Goal: Task Accomplishment & Management: Manage account settings

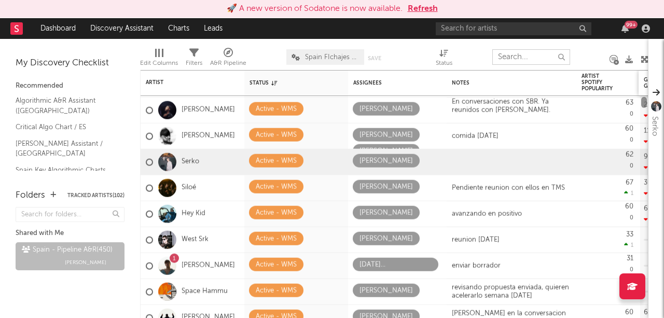
click at [644, 75] on div "La Zowi Active - WMS [PERSON_NAME] pendiente firma 56 0 2.95k -29k Created with…" at bounding box center [394, 194] width 508 height 248
click at [643, 101] on div at bounding box center [644, 102] width 6 height 11
click at [514, 134] on div "comida [DATE]" at bounding box center [512, 135] width 130 height 25
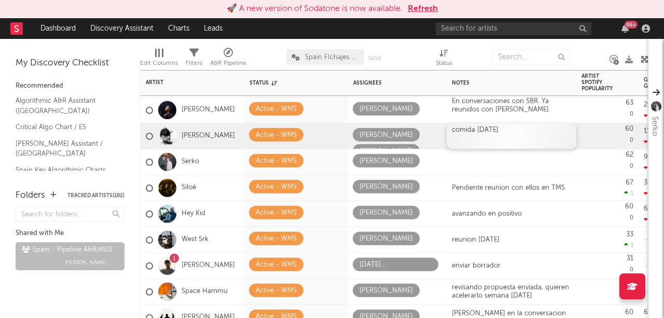
click at [514, 134] on div "comida [DATE]" at bounding box center [512, 135] width 130 height 25
click at [473, 131] on div at bounding box center [512, 135] width 130 height 25
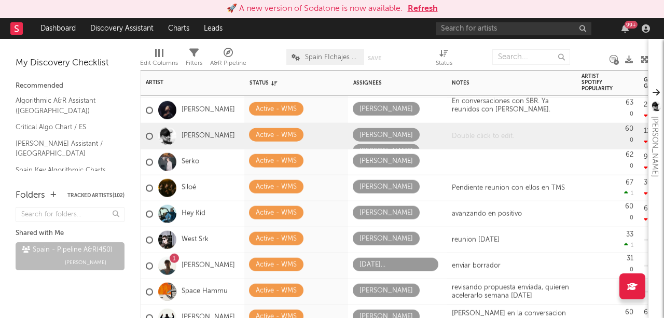
click at [473, 131] on div at bounding box center [512, 135] width 130 height 25
click at [475, 155] on div at bounding box center [512, 161] width 130 height 25
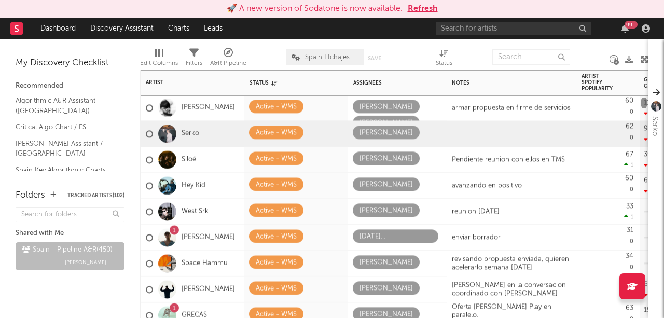
click at [643, 102] on div at bounding box center [644, 103] width 6 height 11
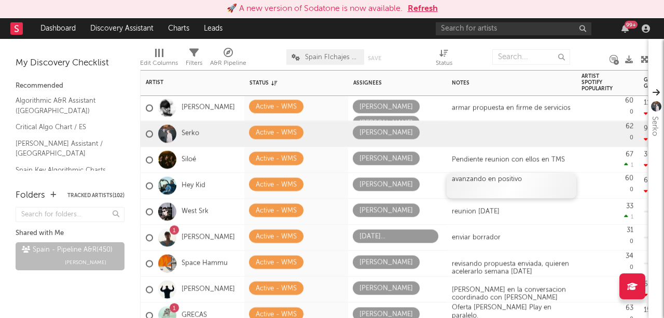
click at [498, 182] on div "avanzando en positivo" at bounding box center [512, 185] width 130 height 25
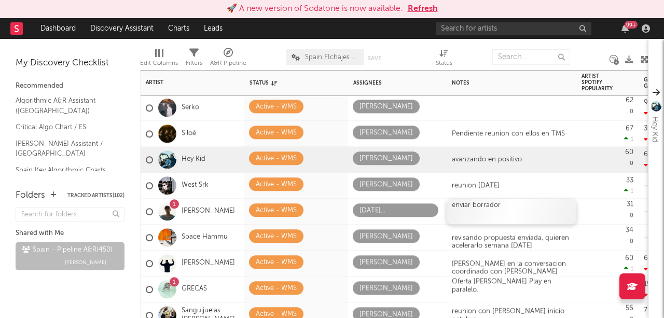
click at [509, 212] on div "enviar borrador" at bounding box center [512, 211] width 130 height 25
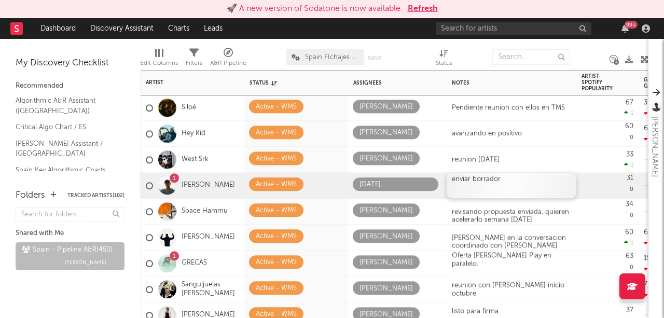
click at [510, 185] on div "enviar borrador" at bounding box center [512, 185] width 130 height 25
click at [520, 181] on div "enviar borrador" at bounding box center [512, 185] width 130 height 25
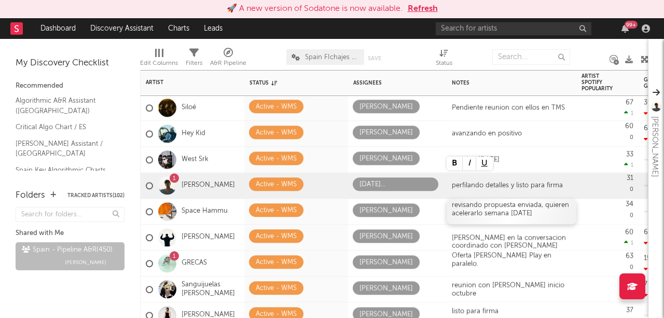
click at [499, 220] on div "revisando propuesta enviada, quieren acelerarlo semana [DATE]" at bounding box center [512, 211] width 130 height 25
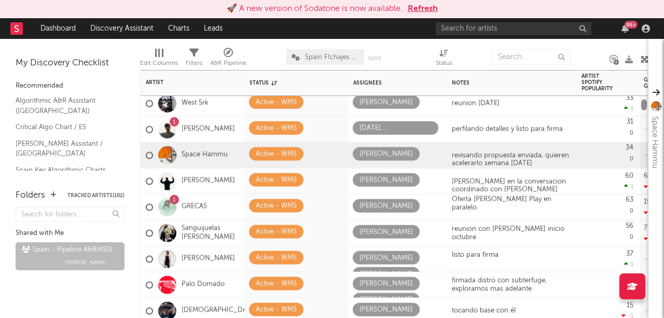
click at [644, 104] on div at bounding box center [644, 105] width 6 height 11
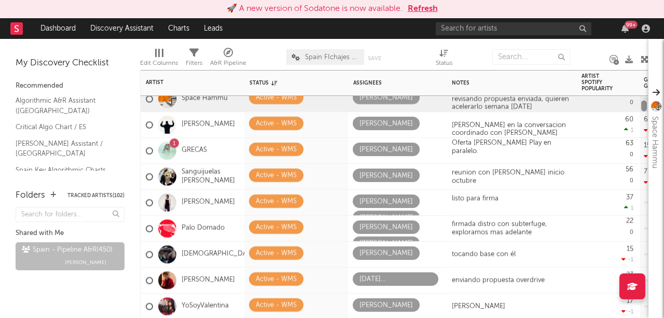
click at [643, 105] on div at bounding box center [644, 106] width 6 height 11
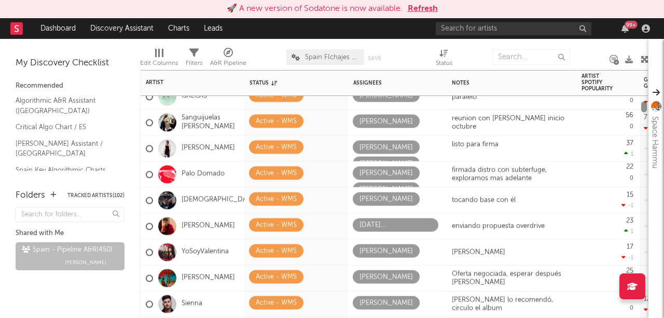
click at [642, 107] on div at bounding box center [644, 107] width 6 height 11
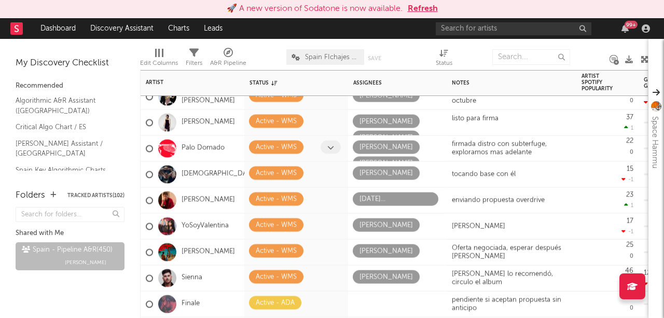
click at [329, 146] on icon at bounding box center [330, 147] width 7 height 7
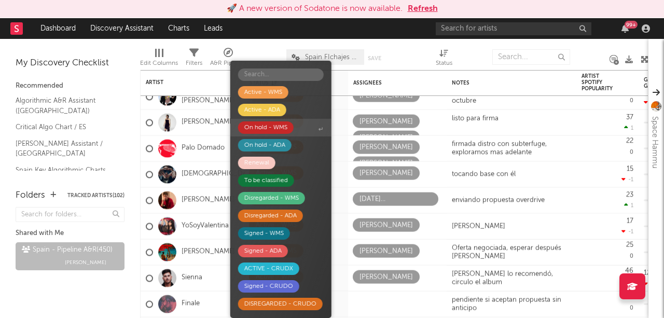
click at [278, 125] on div "On hold - WMS" at bounding box center [265, 127] width 43 height 12
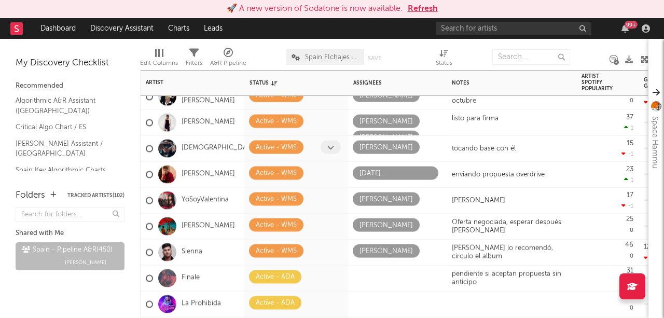
click at [330, 148] on icon at bounding box center [330, 147] width 7 height 7
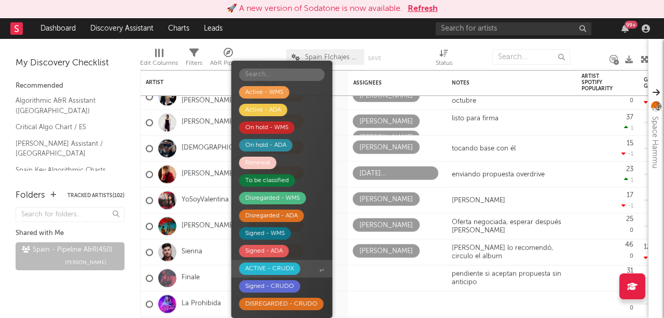
click at [280, 270] on div "ACTIVE - CRUDX" at bounding box center [269, 268] width 49 height 12
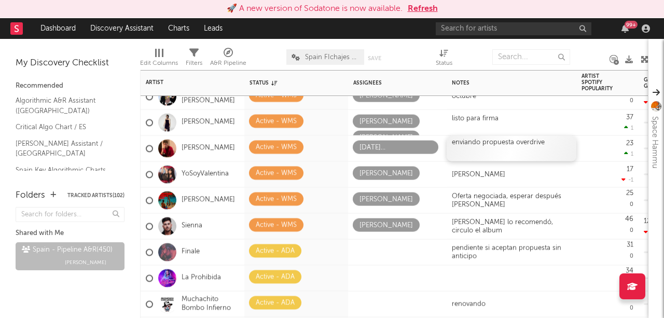
click at [510, 146] on div "enviando propuesta overdrive" at bounding box center [511, 143] width 119 height 8
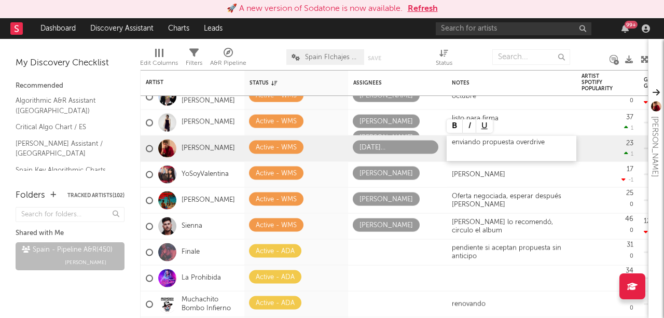
click at [552, 147] on div "enviando propuesta overdrive" at bounding box center [512, 148] width 130 height 25
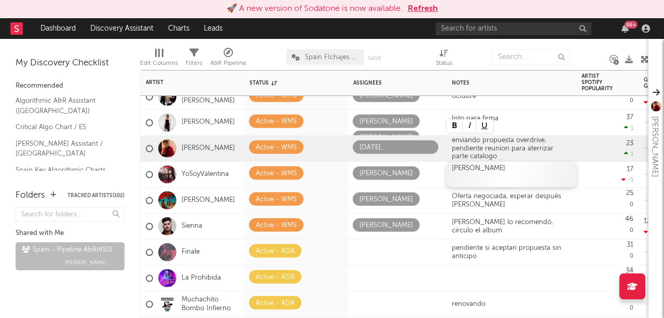
click at [468, 171] on div "armando propuesta" at bounding box center [512, 174] width 130 height 25
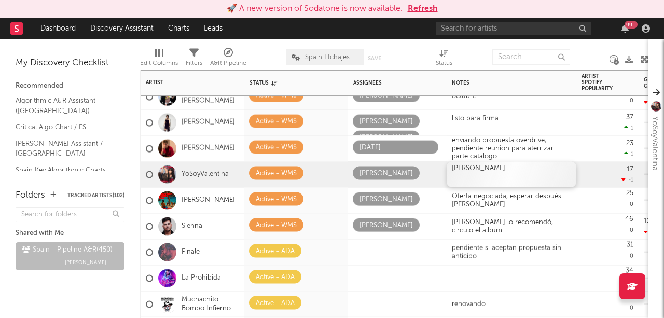
click at [502, 173] on div "armando propuesta" at bounding box center [512, 174] width 130 height 25
click at [514, 194] on div "Oferta negociada, esperar después de verano" at bounding box center [512, 200] width 130 height 25
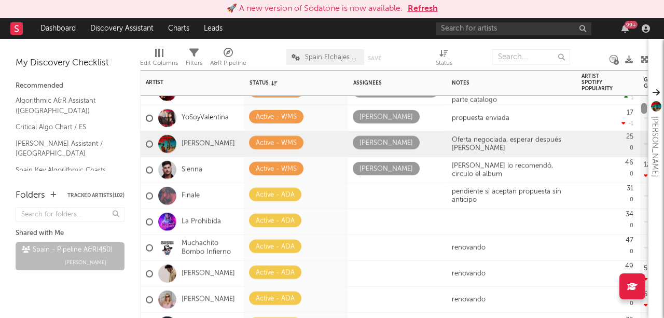
click at [644, 106] on div at bounding box center [644, 108] width 6 height 11
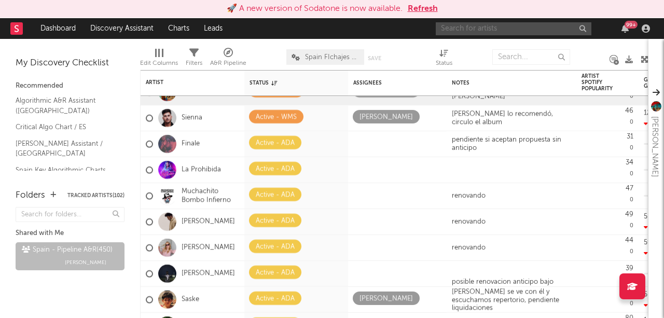
click at [547, 32] on input "text" at bounding box center [514, 28] width 156 height 13
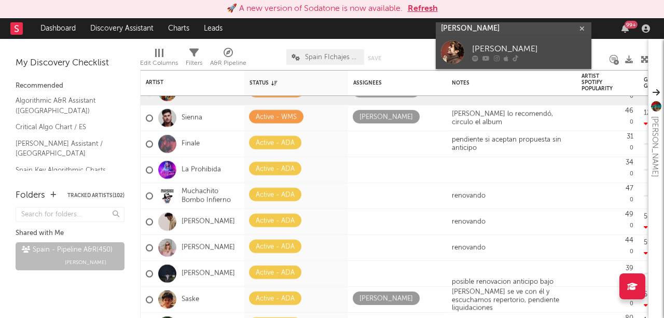
type input "ivan herzog"
click at [533, 47] on div "Ivan Herzog" at bounding box center [529, 49] width 114 height 12
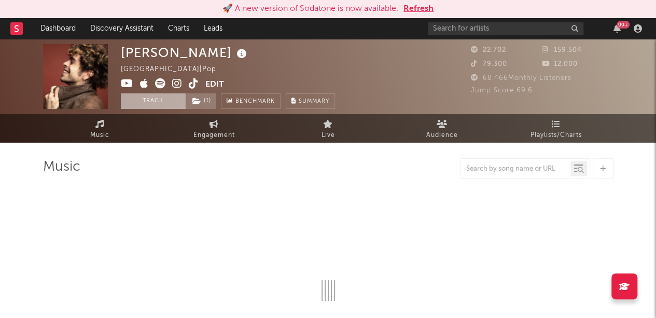
click at [155, 100] on button "Track" at bounding box center [153, 101] width 65 height 16
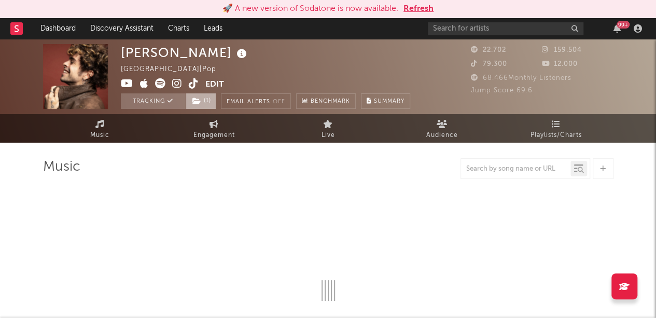
click at [205, 104] on span "( 1 )" at bounding box center [201, 101] width 31 height 16
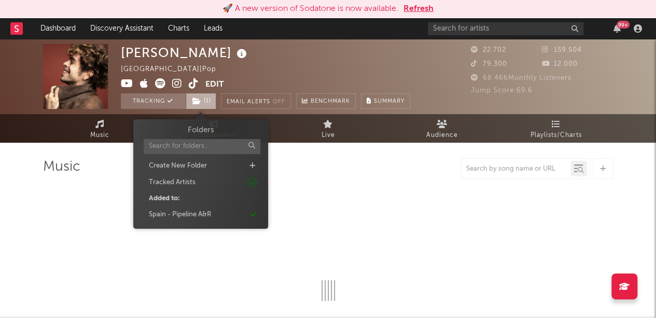
select select "6m"
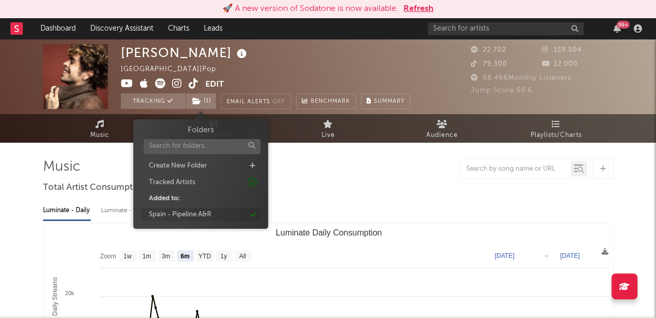
click at [196, 212] on div "Spain - Pipeline A&R" at bounding box center [180, 215] width 62 height 10
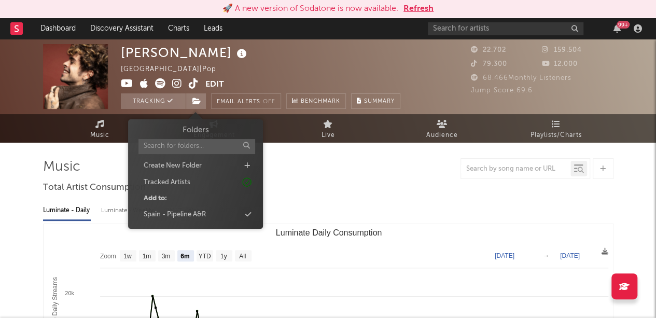
click at [196, 212] on div "Spain - Pipeline A&R" at bounding box center [175, 215] width 62 height 10
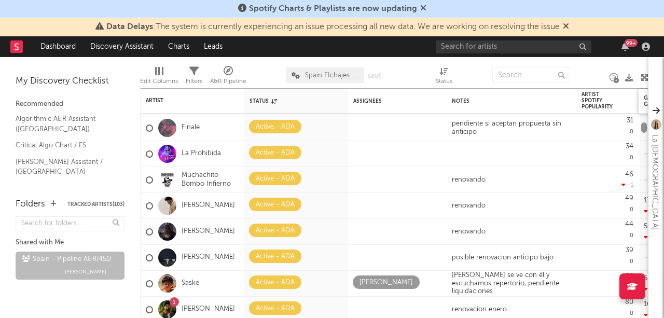
drag, startPoint x: 644, startPoint y: 93, endPoint x: 642, endPoint y: 101, distance: 8.6
click at [642, 101] on div "Maria Arnal Active - WMS Alberto Marina Alejandro Ruiz listo para firma 37 1 73…" at bounding box center [394, 203] width 508 height 230
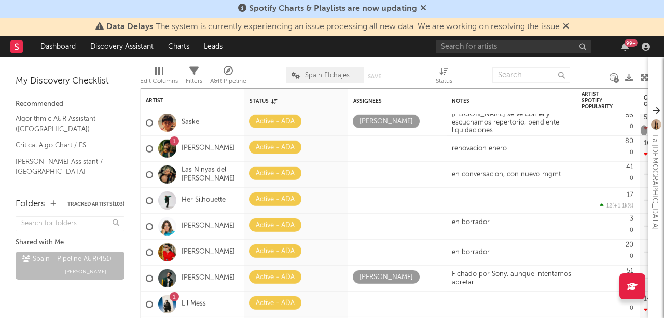
click at [645, 131] on div at bounding box center [644, 130] width 6 height 10
click at [569, 27] on icon at bounding box center [566, 26] width 6 height 8
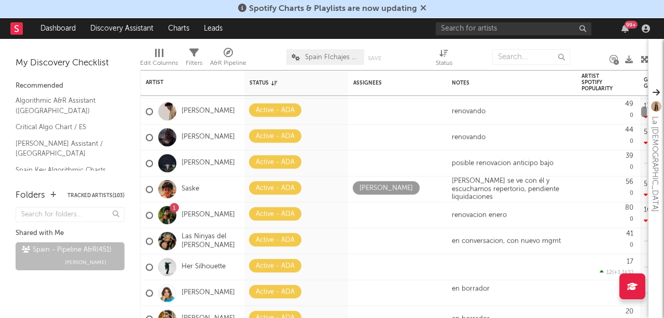
click at [643, 112] on div at bounding box center [644, 111] width 6 height 11
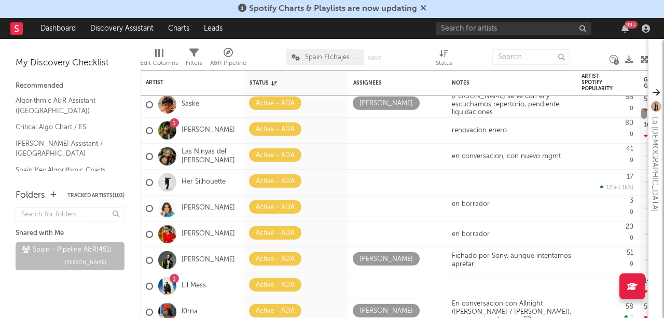
click at [643, 111] on div at bounding box center [644, 113] width 6 height 11
click at [643, 116] on div at bounding box center [644, 113] width 6 height 11
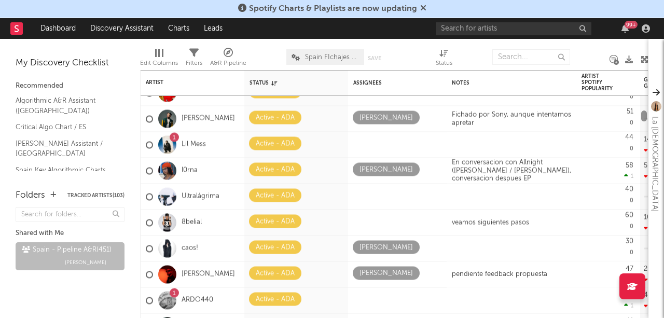
click at [643, 118] on div at bounding box center [644, 115] width 6 height 11
click at [327, 271] on icon at bounding box center [330, 273] width 7 height 7
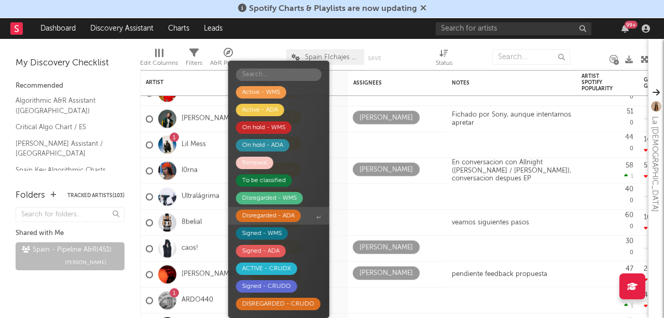
click at [281, 218] on div "Disregarded - ADA" at bounding box center [268, 216] width 52 height 12
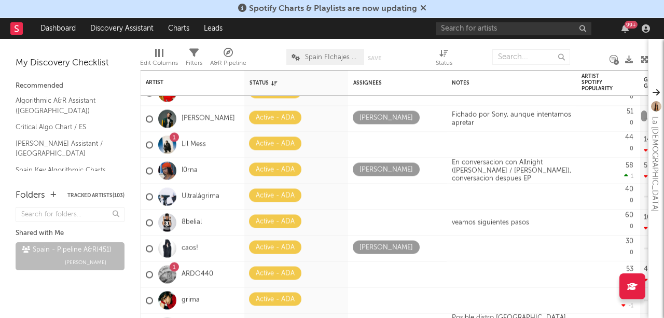
click at [643, 113] on div at bounding box center [644, 115] width 6 height 11
click at [367, 196] on span at bounding box center [362, 194] width 19 height 13
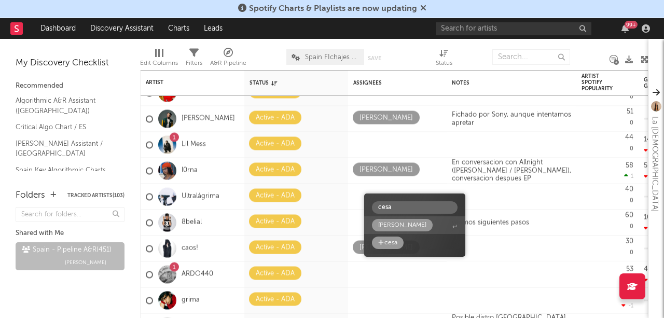
type input "cesa"
click at [392, 223] on div "Cesar Lores" at bounding box center [402, 225] width 48 height 12
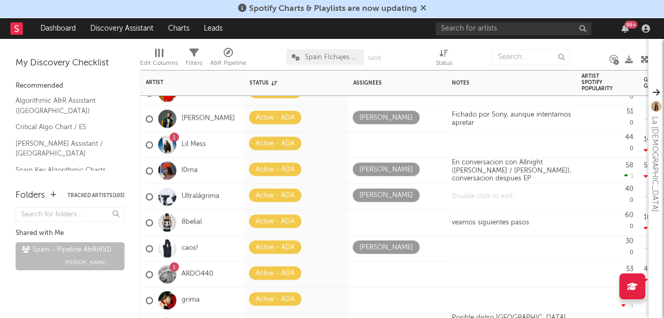
click at [469, 199] on div at bounding box center [512, 196] width 130 height 25
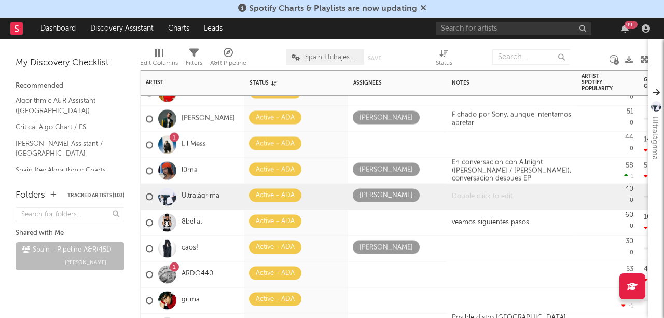
click at [469, 199] on div at bounding box center [512, 196] width 130 height 25
click at [483, 196] on div at bounding box center [512, 196] width 130 height 25
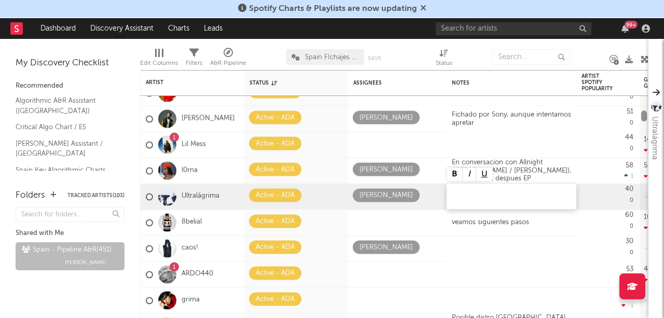
click at [644, 113] on div at bounding box center [644, 115] width 6 height 11
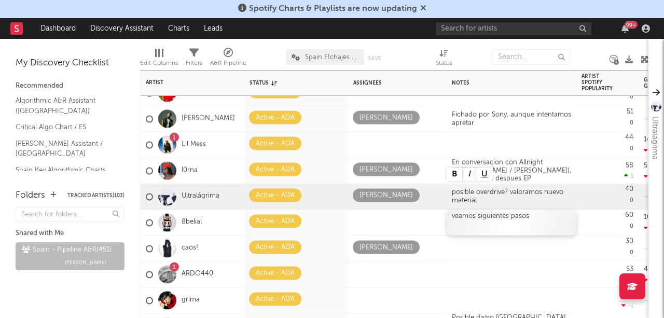
click at [537, 215] on div "veamos siguientes pasos" at bounding box center [512, 222] width 130 height 25
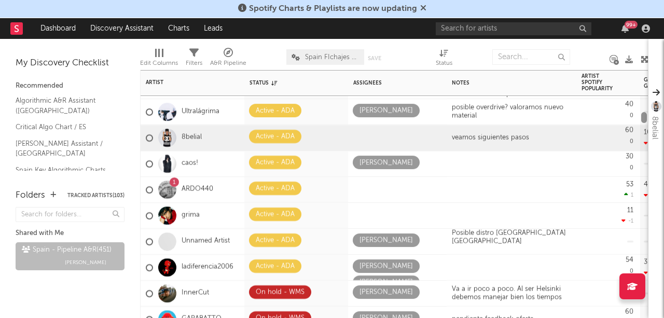
click at [643, 115] on div at bounding box center [644, 117] width 6 height 11
click at [329, 240] on icon at bounding box center [330, 240] width 7 height 7
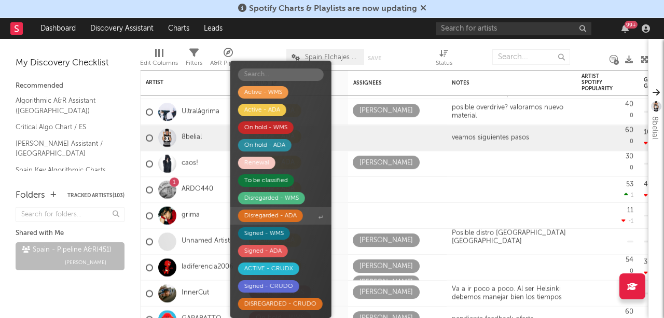
click at [286, 215] on div "Disregarded - ADA" at bounding box center [270, 216] width 52 height 12
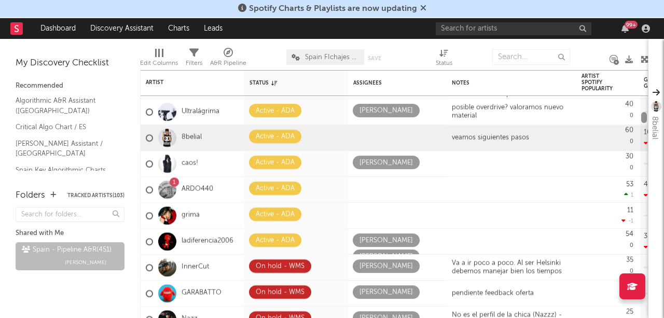
click at [642, 117] on div at bounding box center [644, 117] width 6 height 11
click at [326, 187] on span at bounding box center [331, 188] width 20 height 13
click at [489, 187] on div at bounding box center [512, 189] width 130 height 25
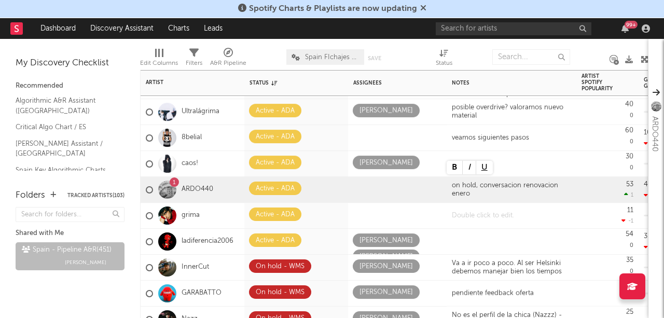
click at [496, 208] on div at bounding box center [512, 215] width 130 height 25
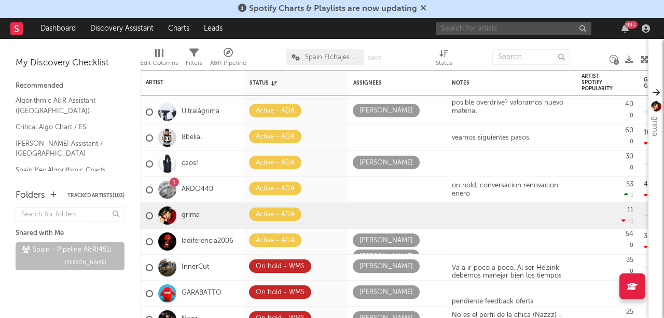
click at [486, 23] on input "text" at bounding box center [514, 28] width 156 height 13
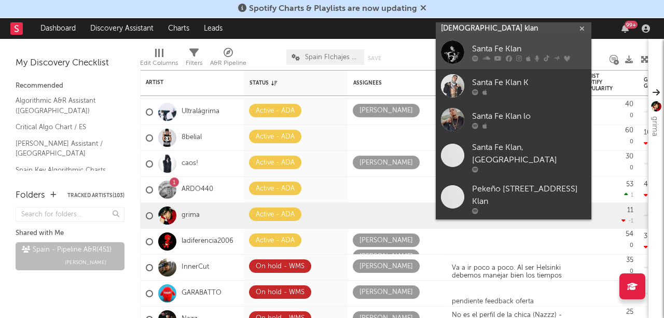
type input "santa fe klan"
click at [496, 51] on div "Santa Fe Klan" at bounding box center [529, 49] width 114 height 12
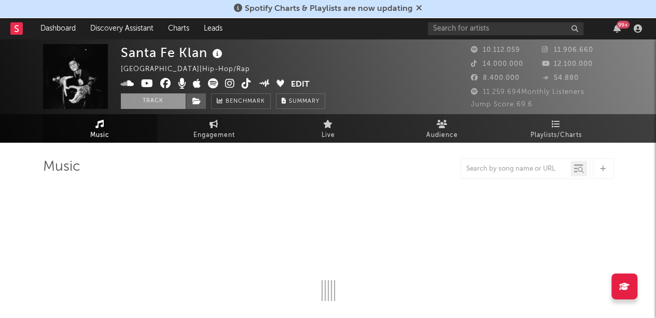
click at [158, 104] on button "Track" at bounding box center [153, 101] width 65 height 16
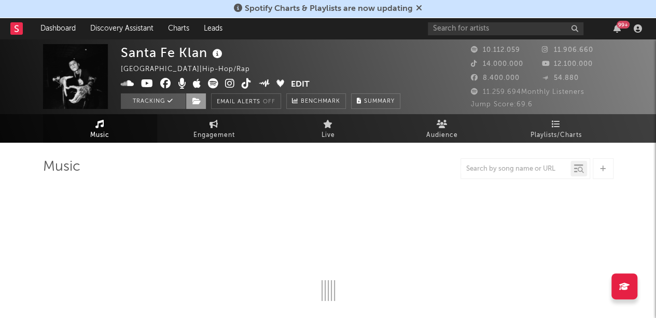
click at [195, 102] on icon at bounding box center [196, 101] width 9 height 7
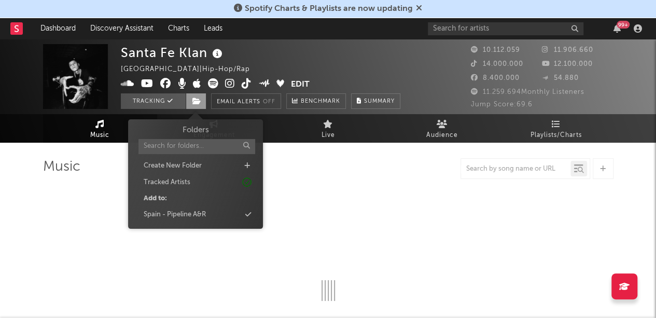
select select "6m"
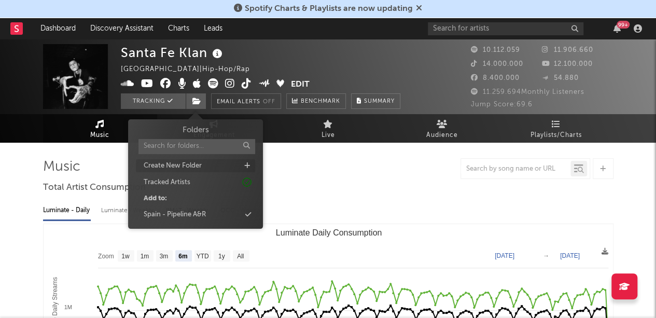
select select "6m"
click at [212, 210] on div "Spain - Pipeline A&R" at bounding box center [195, 214] width 119 height 13
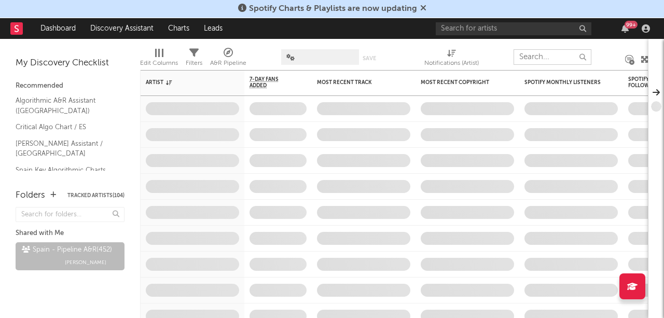
click at [540, 54] on input "text" at bounding box center [553, 57] width 78 height 16
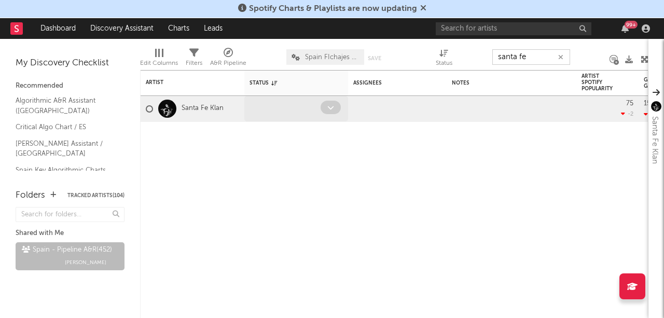
type input "santa fe"
click at [331, 105] on icon at bounding box center [330, 107] width 7 height 7
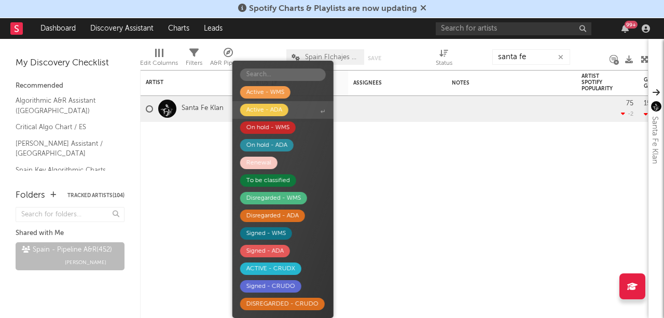
click at [276, 111] on div "Active - ADA" at bounding box center [264, 110] width 36 height 12
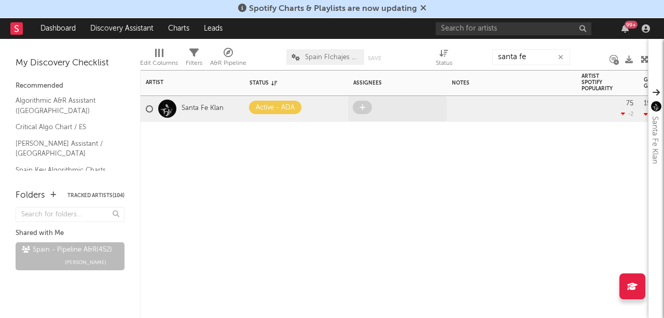
click at [362, 107] on icon at bounding box center [362, 107] width 6 height 7
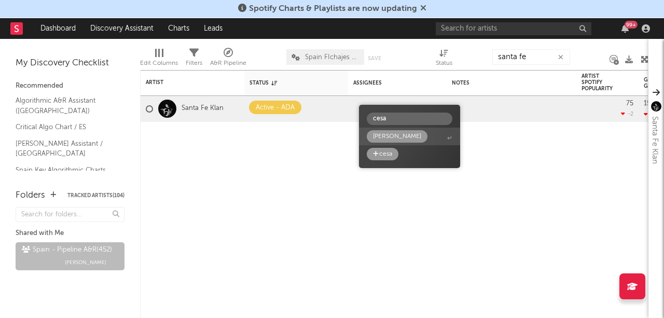
type input "cesa"
click at [387, 134] on div "Cesar Lores" at bounding box center [397, 136] width 48 height 12
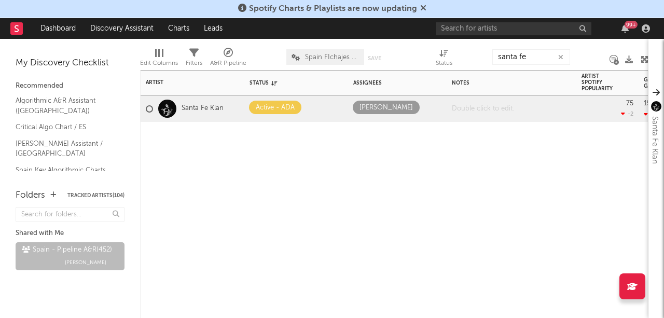
click at [464, 109] on div at bounding box center [512, 108] width 130 height 25
click at [473, 151] on div at bounding box center [512, 137] width 130 height 31
drag, startPoint x: 527, startPoint y: 54, endPoint x: 457, endPoint y: 52, distance: 70.1
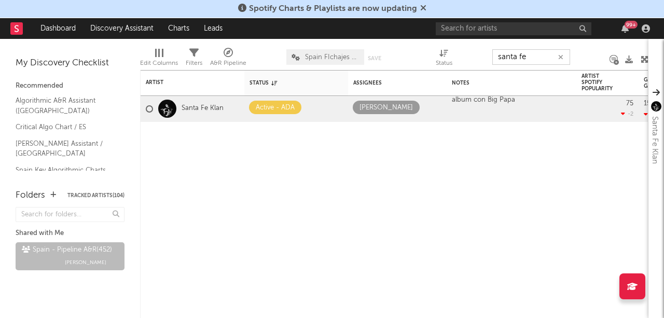
click at [457, 52] on div "Edit Columns Filters A&R Pipeline Spain FIchajes Ok Save Save as Status santa fe" at bounding box center [394, 54] width 508 height 31
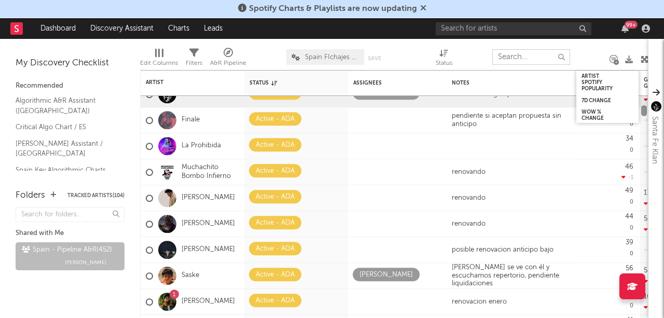
drag, startPoint x: 644, startPoint y: 73, endPoint x: 636, endPoint y: 84, distance: 13.7
click at [636, 84] on div "Sanguijuelas del Guadiana Active - WMS Oscar Hoyos reunion con jorge inicio oct…" at bounding box center [394, 194] width 508 height 248
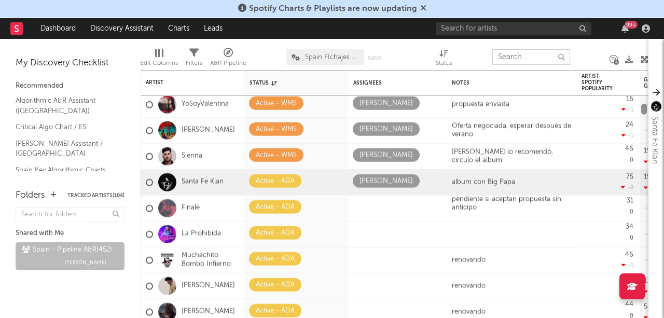
click at [643, 106] on div at bounding box center [644, 109] width 6 height 11
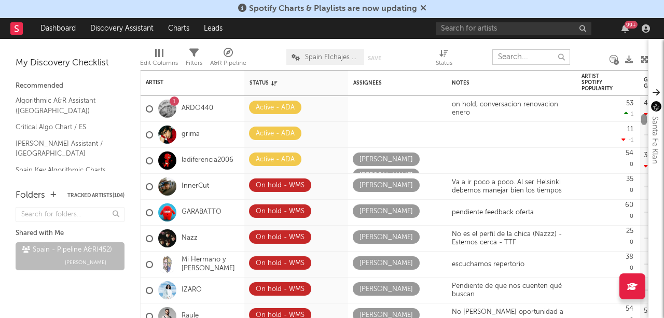
drag, startPoint x: 644, startPoint y: 109, endPoint x: 642, endPoint y: 120, distance: 11.0
click at [642, 120] on div at bounding box center [644, 119] width 6 height 11
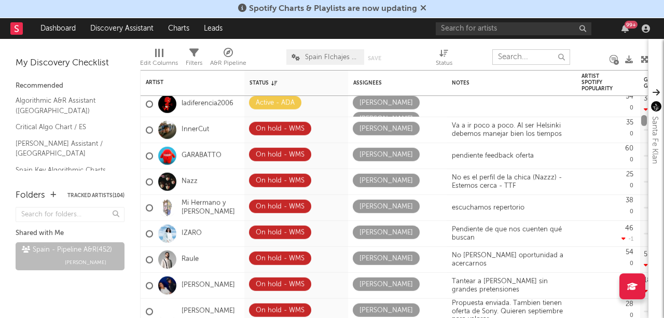
click at [642, 121] on div at bounding box center [644, 120] width 6 height 11
click at [643, 122] on div at bounding box center [644, 120] width 6 height 11
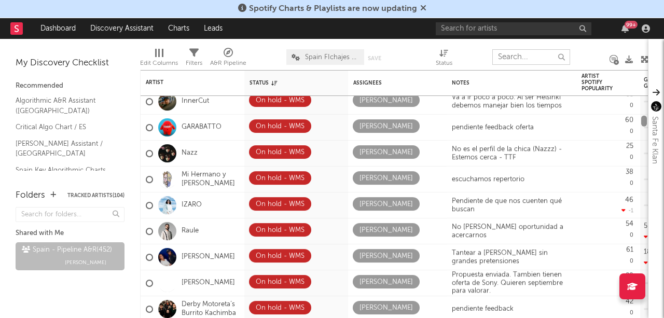
click at [643, 123] on div at bounding box center [644, 121] width 6 height 11
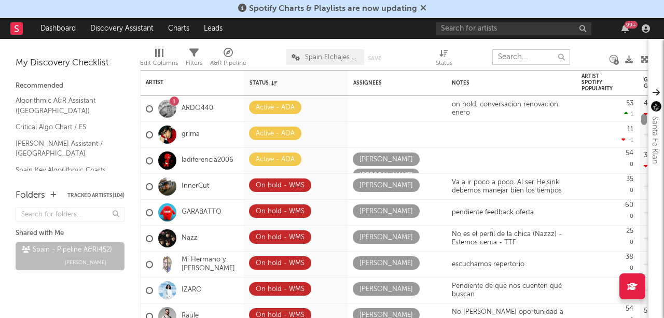
click at [643, 121] on div at bounding box center [644, 119] width 6 height 11
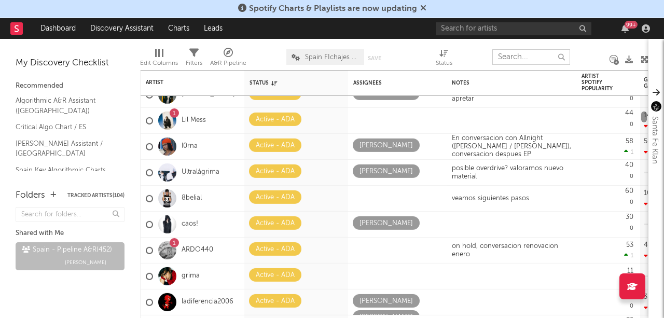
click at [643, 119] on div at bounding box center [644, 117] width 6 height 11
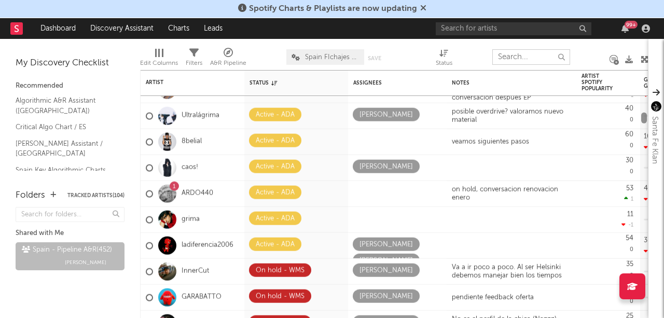
click at [643, 120] on div at bounding box center [644, 118] width 6 height 11
click at [642, 118] on div at bounding box center [644, 118] width 6 height 11
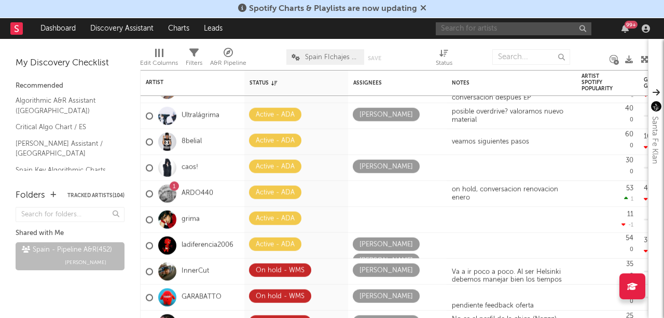
click at [458, 26] on input "text" at bounding box center [514, 28] width 156 height 13
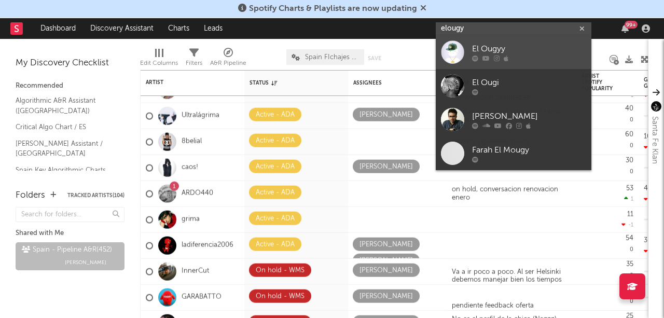
type input "elougy"
click at [514, 45] on div "El Ougyy" at bounding box center [529, 49] width 114 height 12
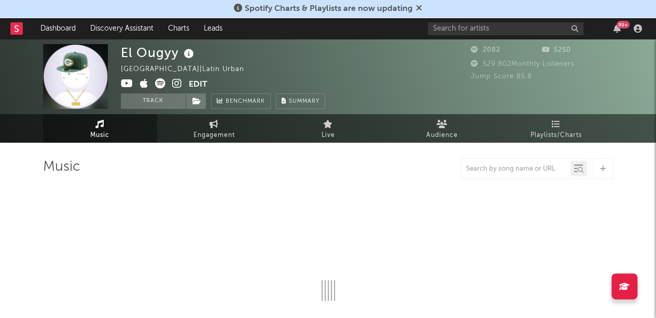
select select "6m"
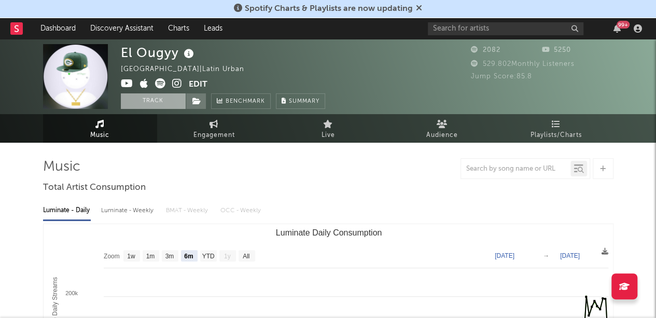
click at [172, 97] on button "Track" at bounding box center [153, 101] width 65 height 16
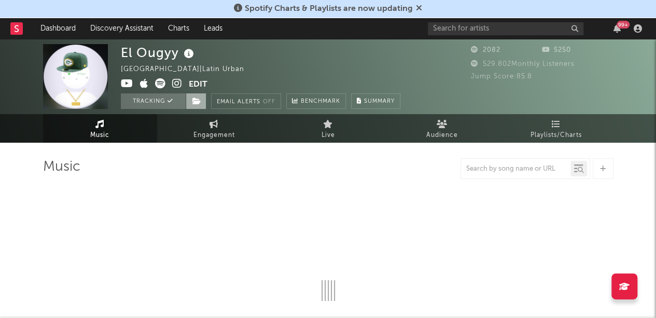
click at [196, 99] on icon at bounding box center [196, 101] width 9 height 7
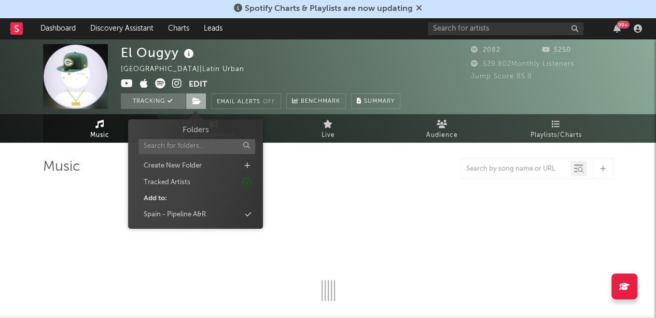
select select "6m"
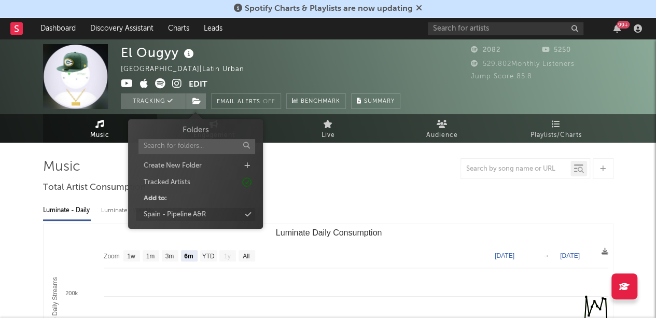
click at [230, 214] on div "Spain - Pipeline A&R" at bounding box center [195, 214] width 119 height 13
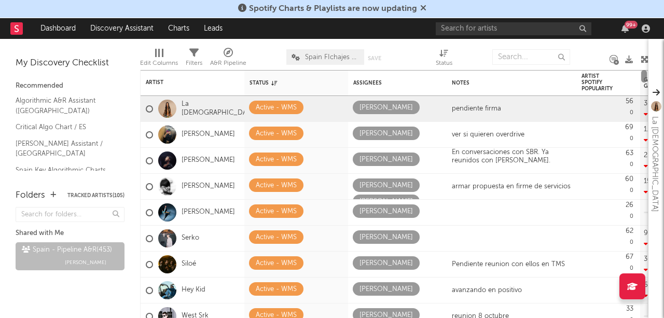
drag, startPoint x: 644, startPoint y: 77, endPoint x: 645, endPoint y: 67, distance: 9.4
click at [645, 67] on div "Artist Notifications Status Edit settings for Status Assignees Notes Artist Spo…" at bounding box center [394, 178] width 508 height 279
click at [527, 61] on input "text" at bounding box center [531, 57] width 78 height 16
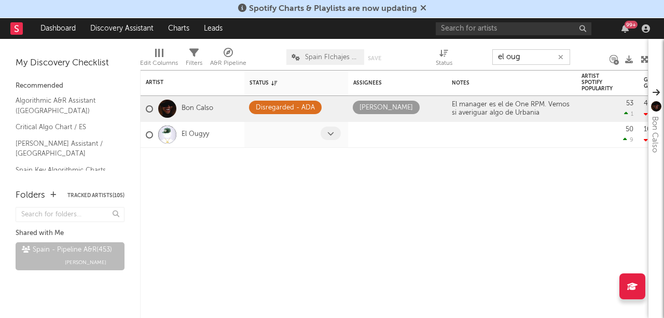
type input "el oug"
click at [327, 134] on icon at bounding box center [330, 133] width 7 height 7
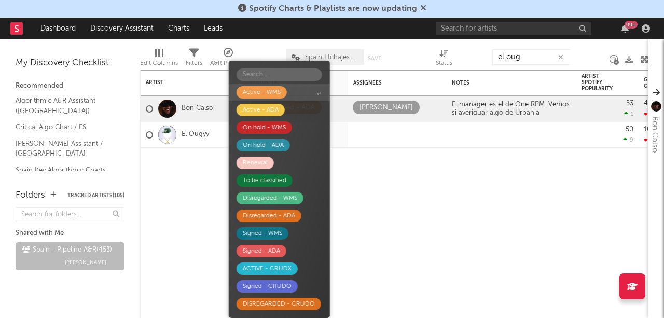
click at [266, 89] on div "Active - WMS" at bounding box center [262, 92] width 38 height 12
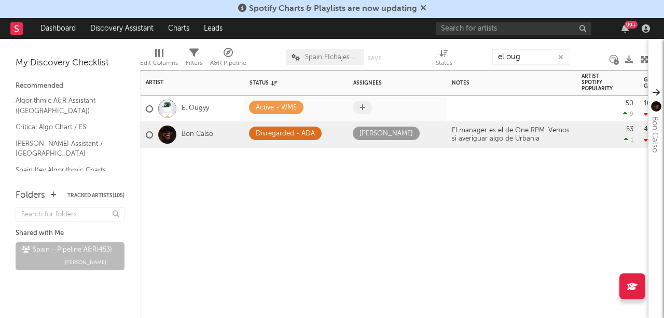
click at [368, 106] on span at bounding box center [362, 107] width 19 height 13
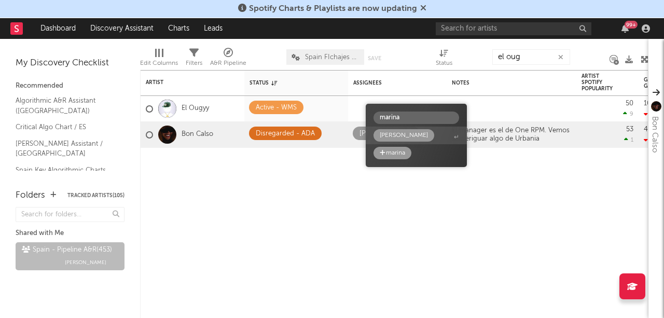
type input "marina"
click at [389, 135] on div "[PERSON_NAME]" at bounding box center [404, 135] width 48 height 12
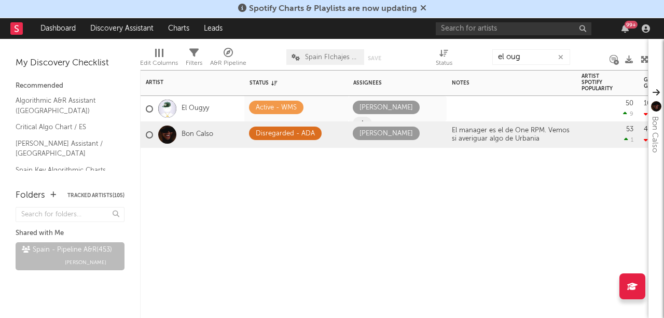
click at [365, 120] on icon at bounding box center [362, 123] width 6 height 7
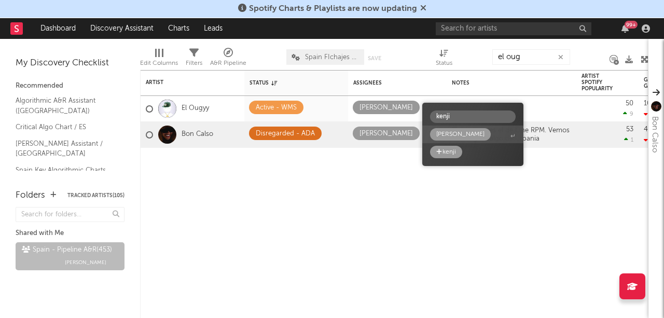
type input "kenji"
click at [449, 131] on div "[PERSON_NAME]" at bounding box center [460, 134] width 48 height 12
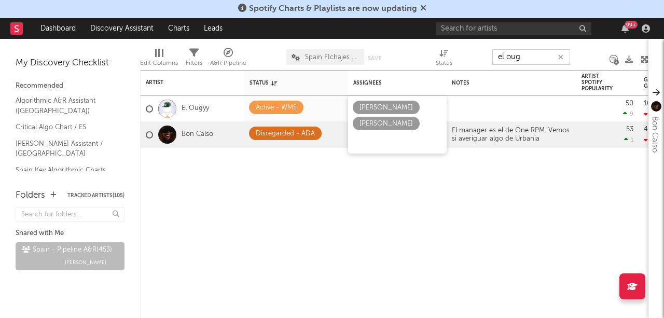
drag, startPoint x: 525, startPoint y: 54, endPoint x: 447, endPoint y: 56, distance: 78.3
click at [447, 56] on div "Edit Columns Filters A&R Pipeline Spain FIchajes Ok Save Save as Status el oug" at bounding box center [394, 54] width 508 height 31
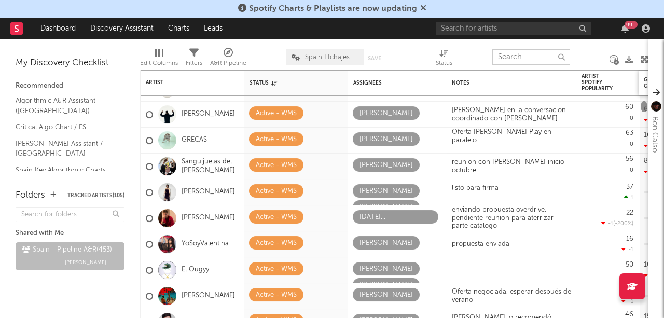
drag, startPoint x: 642, startPoint y: 76, endPoint x: 642, endPoint y: 81, distance: 5.7
click at [642, 81] on div "Serko Active - WMS Alejandro Ruiz 62 0 9.86k -266k Created with Highcharts 10.3…" at bounding box center [394, 194] width 508 height 248
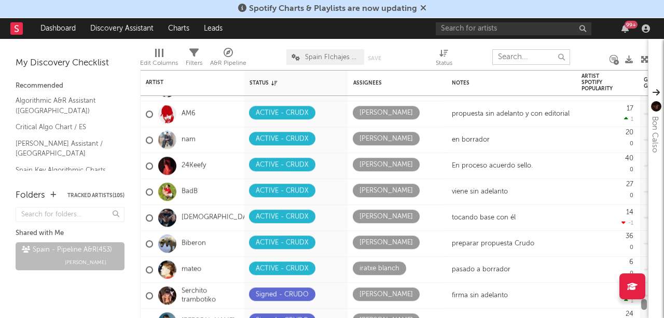
drag, startPoint x: 642, startPoint y: 104, endPoint x: 640, endPoint y: 302, distance: 198.2
click at [640, 302] on div at bounding box center [644, 207] width 8 height 222
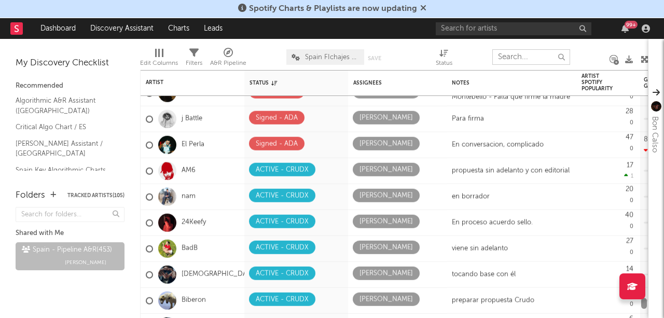
click at [644, 303] on div at bounding box center [644, 303] width 6 height 11
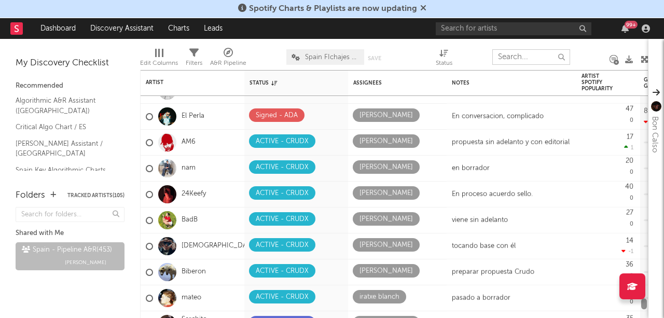
click at [644, 303] on div at bounding box center [644, 303] width 6 height 11
drag, startPoint x: 626, startPoint y: 294, endPoint x: 619, endPoint y: 238, distance: 56.4
click at [619, 238] on div "Spotify Charts & Playlists are now updating Dashboard Discovery Assistant Chart…" at bounding box center [332, 159] width 664 height 318
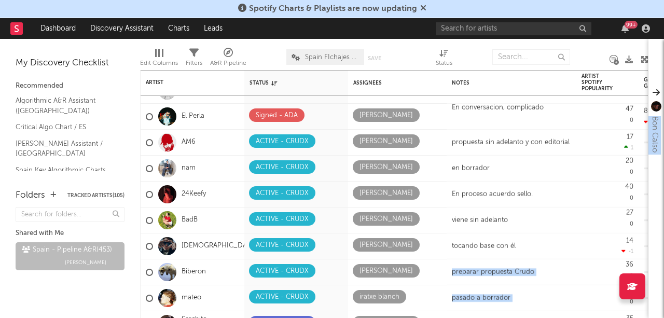
click at [539, 45] on div at bounding box center [531, 57] width 78 height 26
click at [437, 169] on div "Iratxe Blanch" at bounding box center [397, 176] width 89 height 32
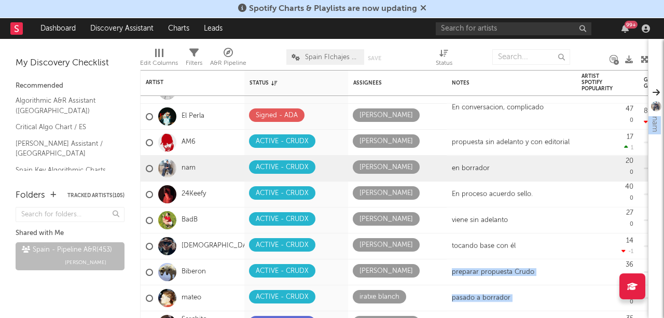
click at [414, 59] on div at bounding box center [415, 57] width 24 height 26
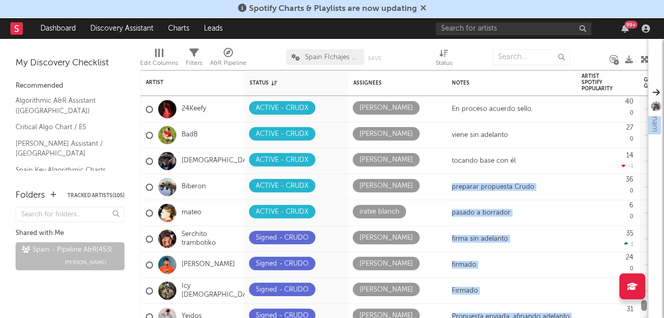
click at [644, 303] on div at bounding box center [644, 305] width 6 height 11
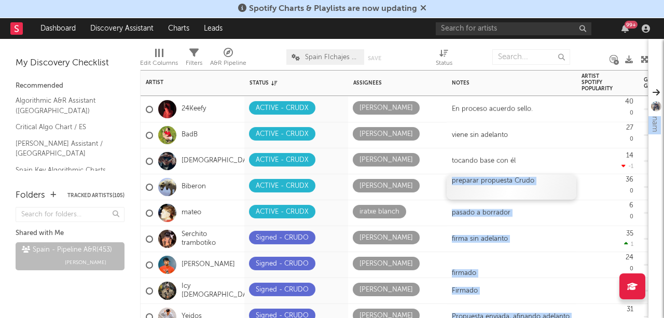
click at [478, 182] on div "preparar propuesta Crudo" at bounding box center [512, 186] width 130 height 25
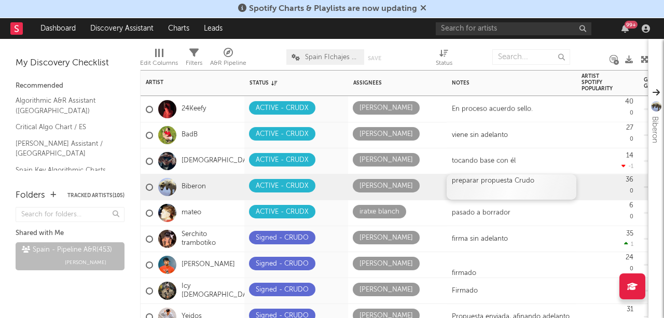
click at [478, 182] on div "preparar propuesta Crudo" at bounding box center [512, 186] width 130 height 25
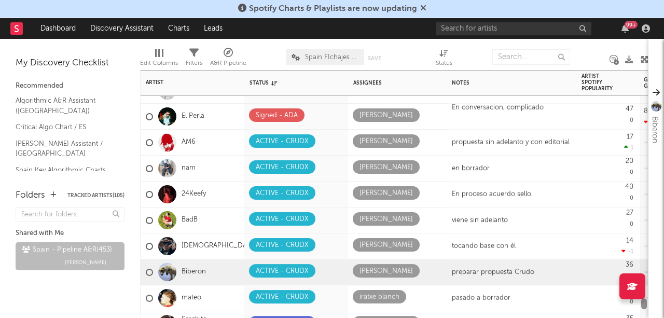
click at [644, 305] on div at bounding box center [644, 303] width 6 height 11
click at [462, 28] on input "text" at bounding box center [514, 28] width 156 height 13
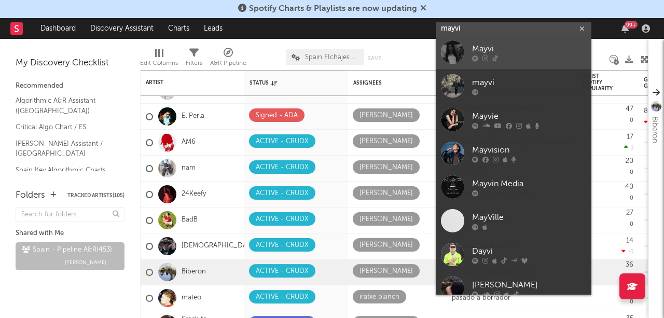
type input "mayvi"
click at [502, 47] on div "Mayvi" at bounding box center [529, 49] width 114 height 12
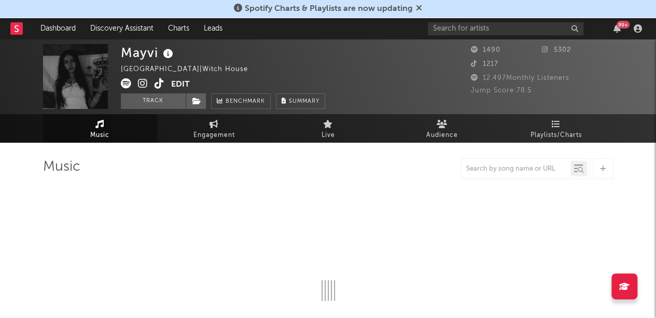
select select "1w"
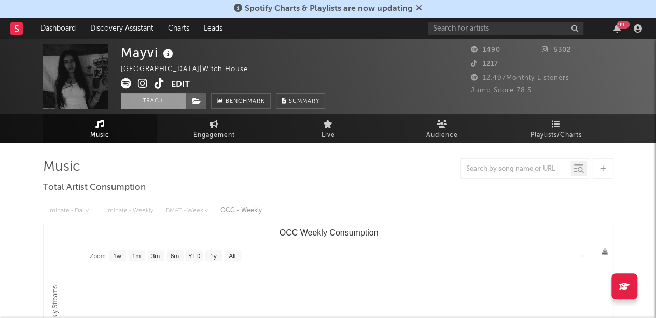
click at [160, 106] on button "Track" at bounding box center [153, 101] width 65 height 16
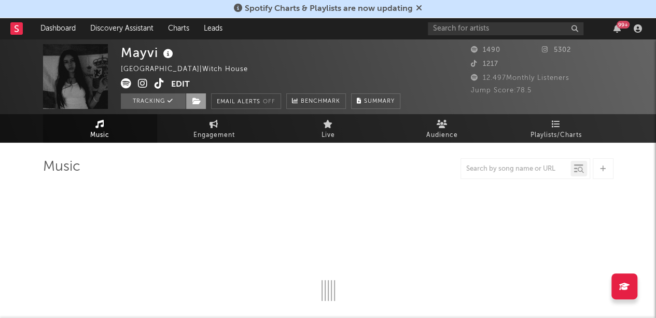
select select "1w"
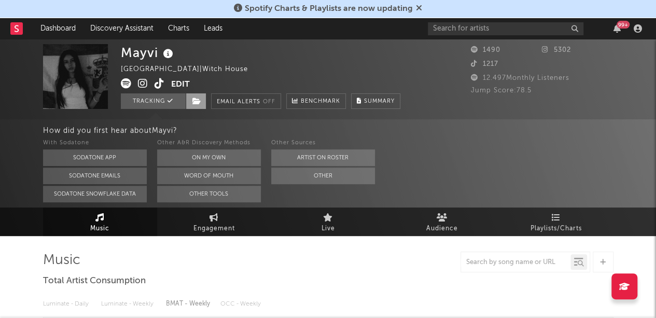
click at [198, 95] on span at bounding box center [196, 101] width 21 height 16
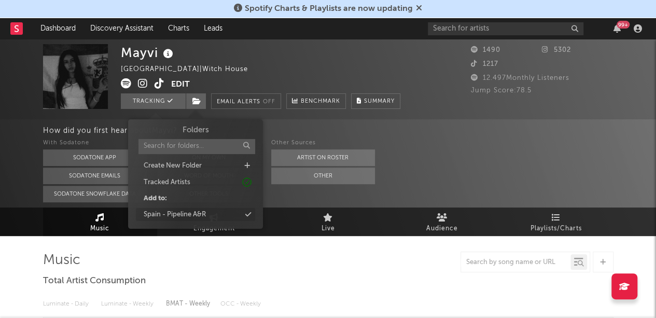
click at [205, 216] on div "Spain - Pipeline A&R" at bounding box center [175, 215] width 62 height 10
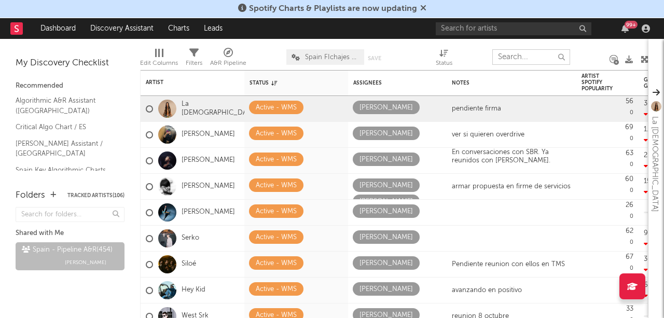
click at [547, 56] on input "text" at bounding box center [531, 57] width 78 height 16
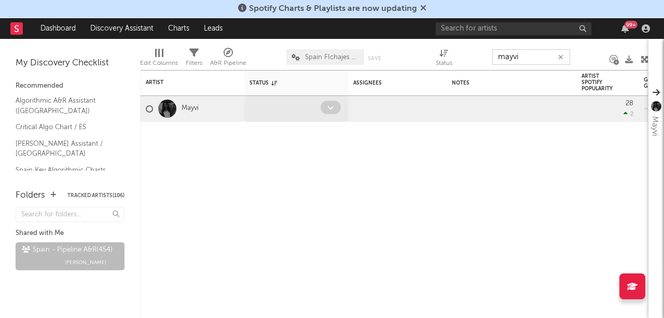
type input "mayvi"
click at [330, 107] on icon at bounding box center [330, 107] width 7 height 7
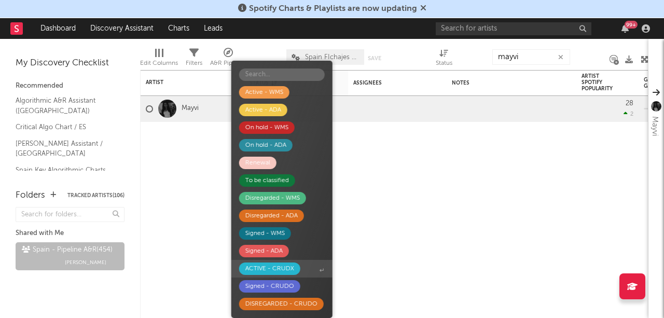
click at [264, 266] on div "ACTIVE - CRUDX" at bounding box center [269, 268] width 49 height 12
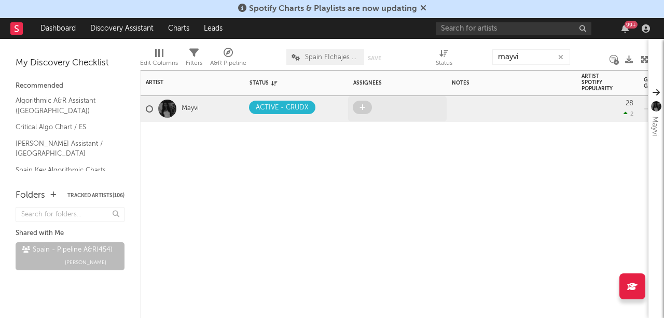
click at [364, 107] on icon at bounding box center [362, 107] width 6 height 7
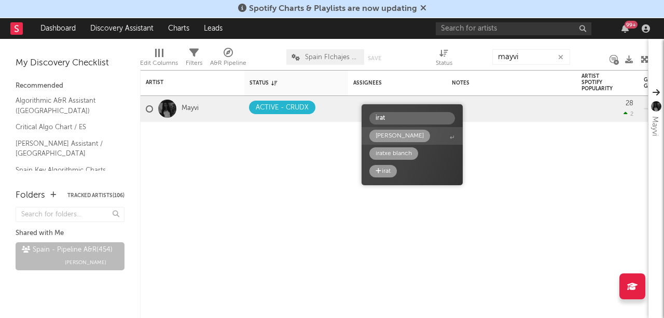
type input "irat"
click at [392, 134] on div "[PERSON_NAME]" at bounding box center [400, 136] width 48 height 12
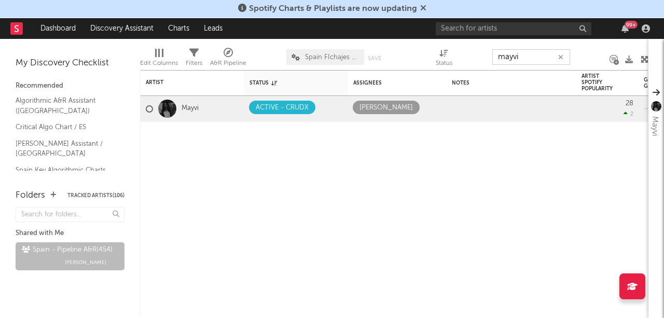
drag, startPoint x: 530, startPoint y: 51, endPoint x: 438, endPoint y: 56, distance: 91.9
click at [438, 56] on div "Edit Columns Filters A&R Pipeline [GEOGRAPHIC_DATA] FIchajes Ok Save Save as St…" at bounding box center [394, 54] width 508 height 31
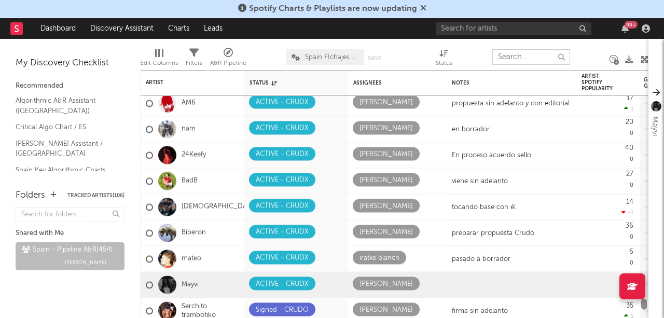
drag, startPoint x: 643, startPoint y: 77, endPoint x: 644, endPoint y: 303, distance: 226.7
click at [644, 303] on div at bounding box center [644, 304] width 6 height 11
click at [488, 283] on div at bounding box center [512, 284] width 130 height 25
click at [333, 129] on icon at bounding box center [330, 127] width 7 height 7
click at [462, 131] on div "en borrador" at bounding box center [512, 129] width 130 height 25
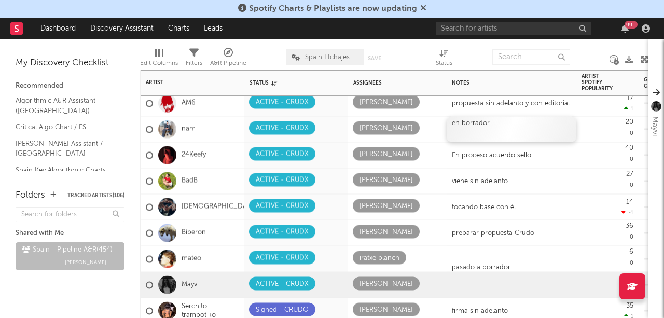
click at [462, 131] on div "en borrador" at bounding box center [512, 129] width 130 height 25
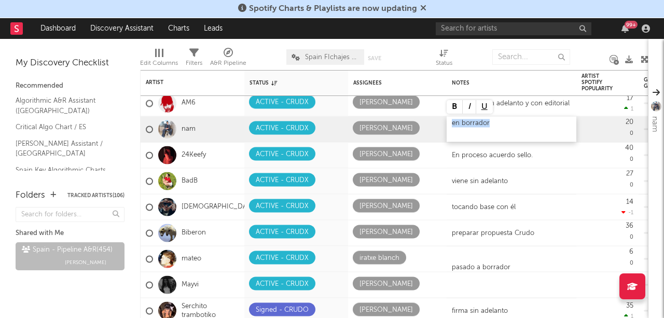
click at [462, 131] on div "en borrador" at bounding box center [512, 129] width 130 height 25
click at [463, 124] on div "nor firma" at bounding box center [512, 129] width 130 height 25
click at [474, 127] on div "no firma" at bounding box center [512, 129] width 130 height 25
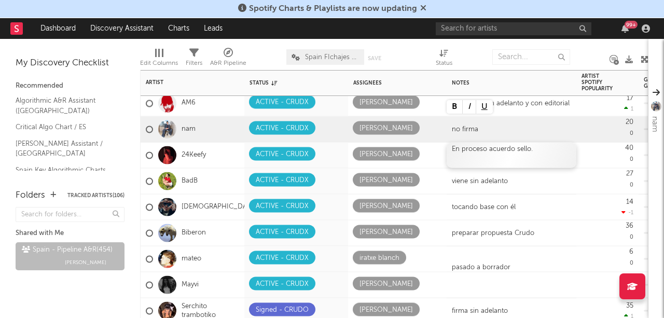
click at [470, 160] on div "En proceso acuerdo sello." at bounding box center [512, 155] width 130 height 25
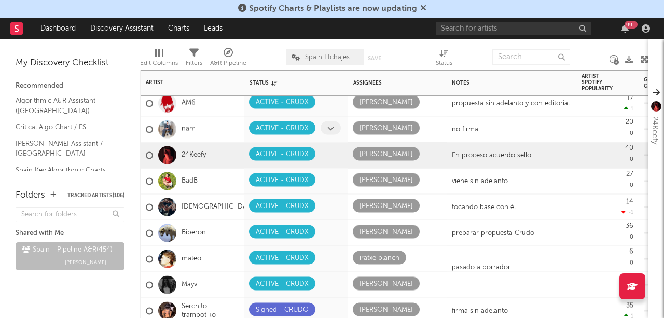
click at [328, 127] on icon at bounding box center [330, 127] width 7 height 7
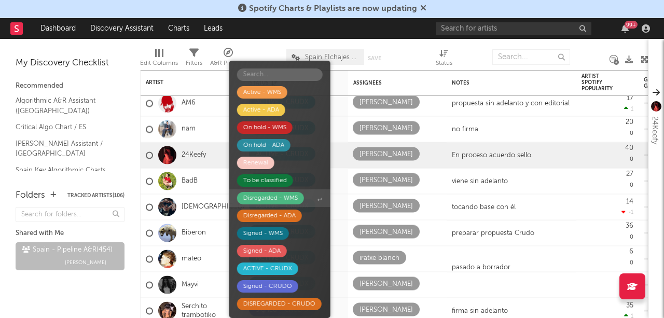
click at [293, 198] on div "Disregarded - WMS" at bounding box center [270, 198] width 54 height 12
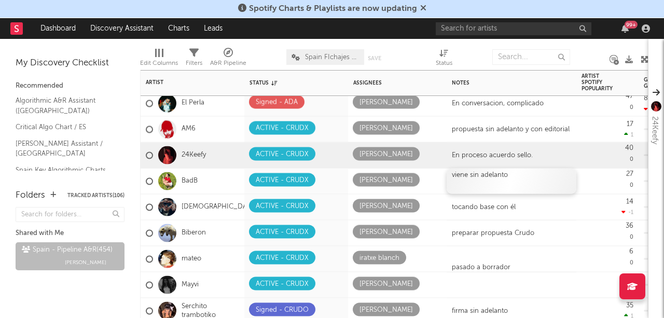
click at [500, 179] on div "viene sin adelanto" at bounding box center [512, 181] width 130 height 25
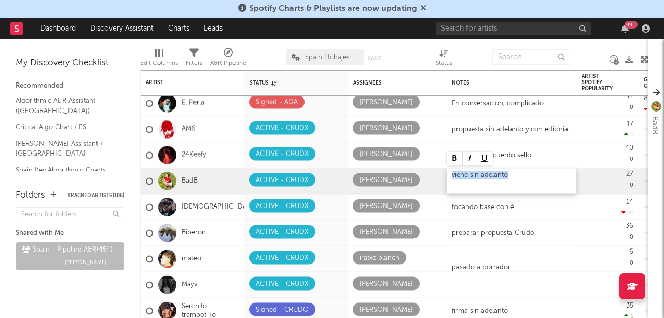
click at [500, 179] on div "viene sin adelanto" at bounding box center [512, 181] width 130 height 25
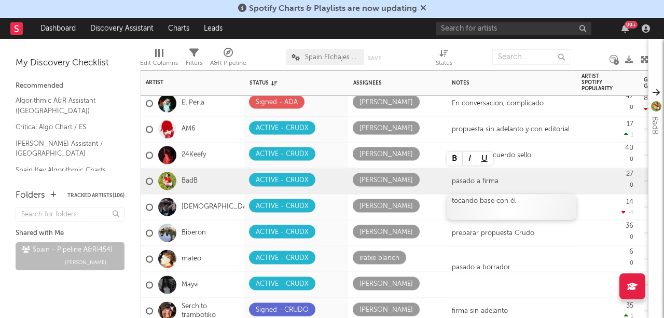
click at [491, 212] on div "tocando base con él" at bounding box center [512, 207] width 130 height 25
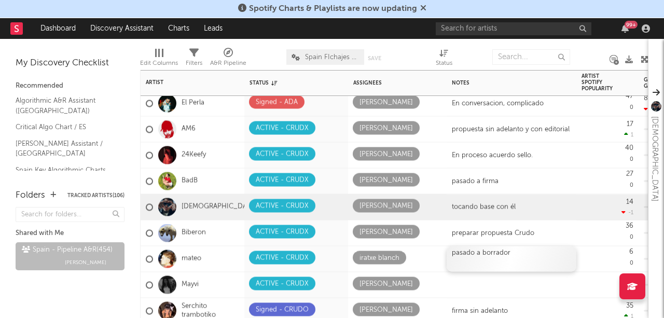
click at [491, 254] on div "pasado a borrador" at bounding box center [512, 258] width 130 height 25
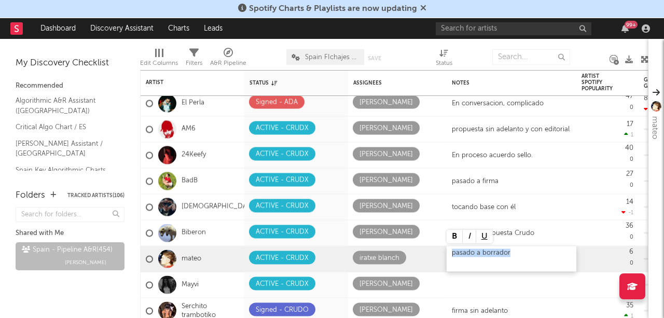
click at [491, 254] on div "pasado a borrador" at bounding box center [512, 258] width 130 height 25
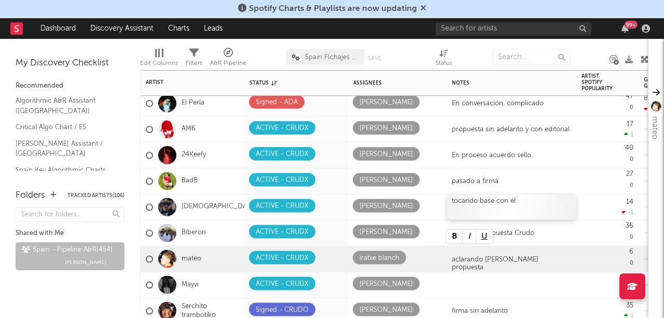
click at [542, 207] on div "tocando base con él" at bounding box center [512, 207] width 130 height 25
